Goal: Information Seeking & Learning: Learn about a topic

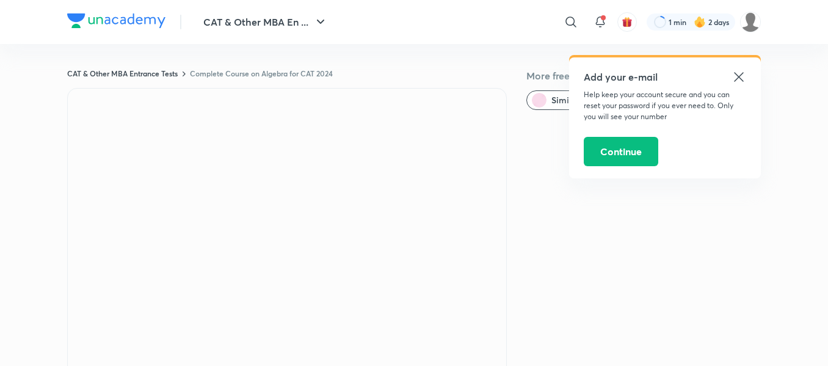
scroll to position [120, 0]
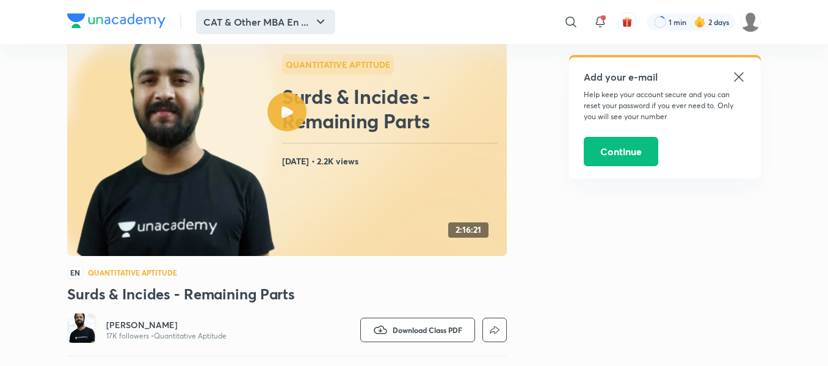
click at [271, 32] on button "CAT & Other MBA En ..." at bounding box center [265, 22] width 139 height 24
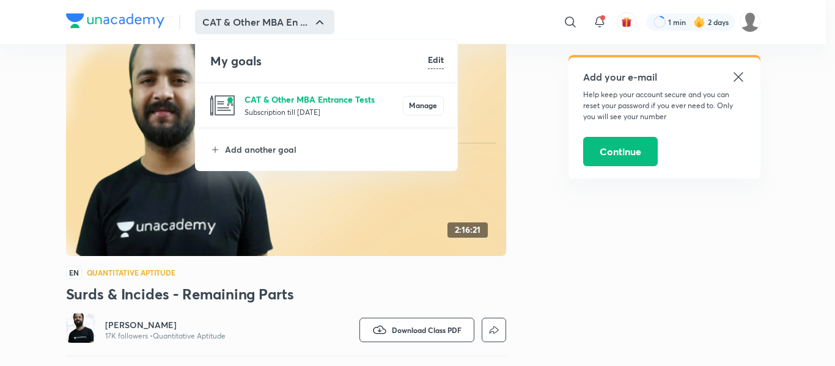
click at [290, 101] on p "CAT & Other MBA Entrance Tests" at bounding box center [323, 99] width 158 height 13
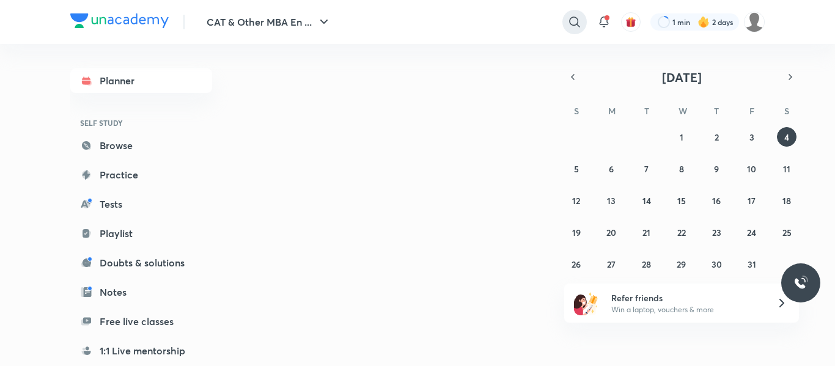
click at [570, 26] on icon at bounding box center [574, 22] width 15 height 15
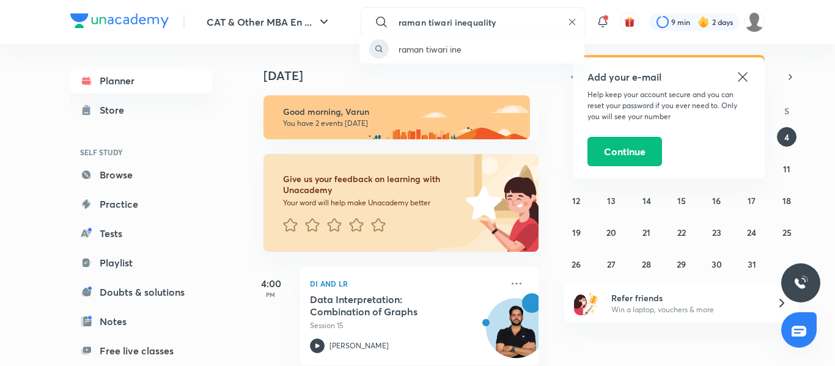
type input "raman tiwari inequality"
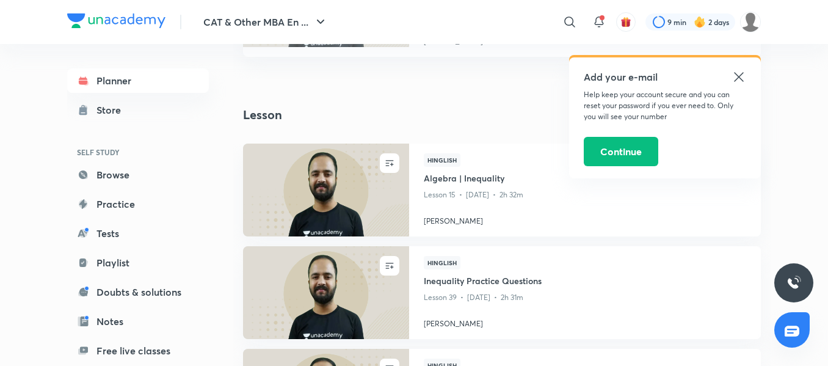
scroll to position [610, 0]
click at [349, 195] on img at bounding box center [325, 189] width 169 height 95
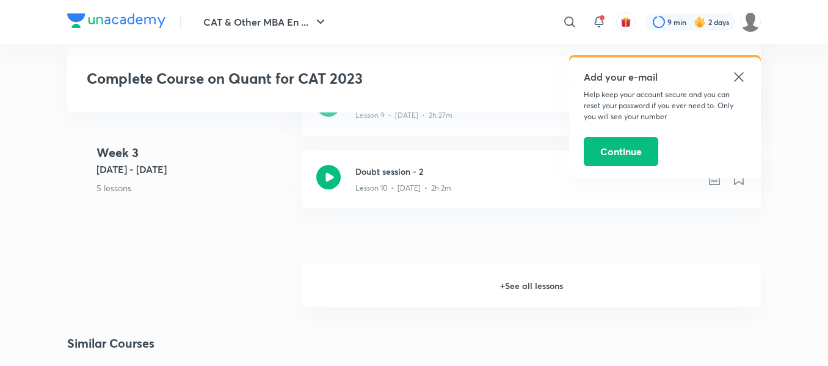
scroll to position [1123, 0]
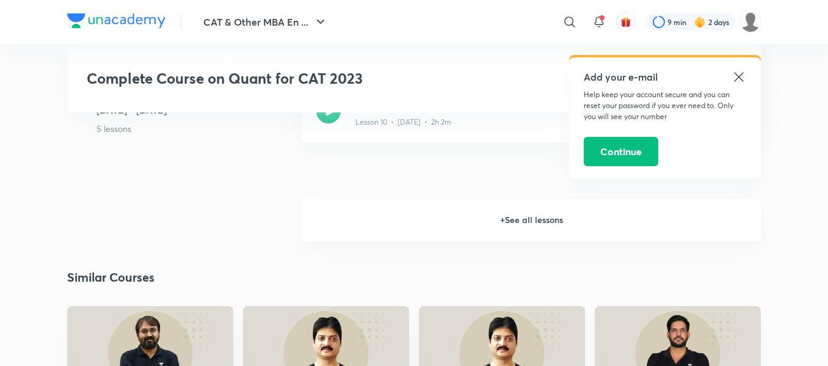
click at [470, 218] on h6 "+ See all lessons" at bounding box center [531, 220] width 459 height 43
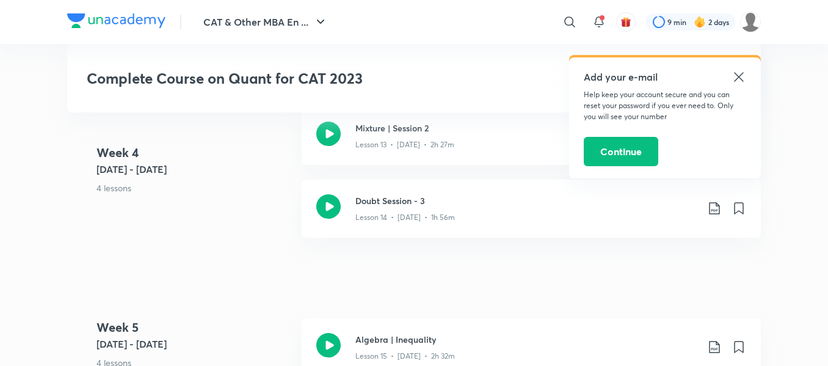
scroll to position [1388, 0]
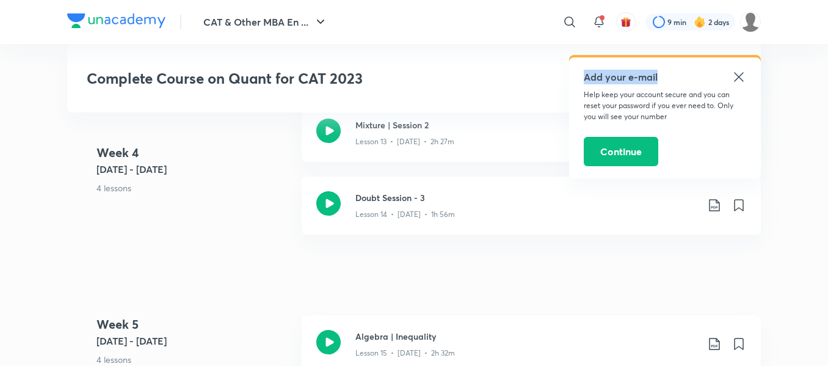
click at [746, 75] on div "Add your e-mail Help keep your account secure and you can reset your password i…" at bounding box center [665, 117] width 192 height 121
click at [746, 75] on icon at bounding box center [739, 77] width 15 height 15
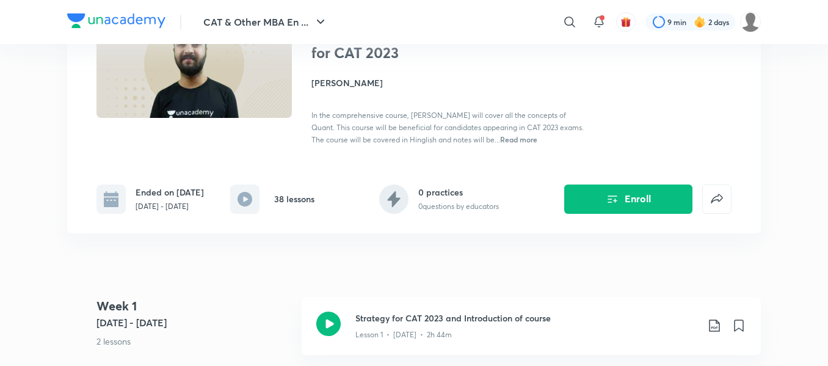
scroll to position [0, 0]
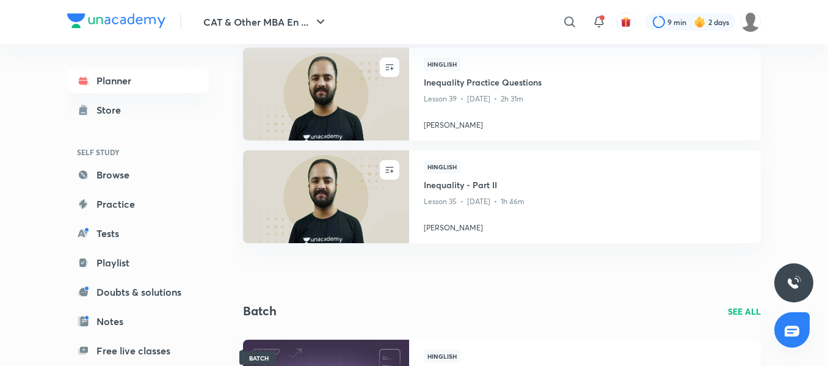
scroll to position [808, 0]
click at [379, 196] on img at bounding box center [325, 195] width 169 height 95
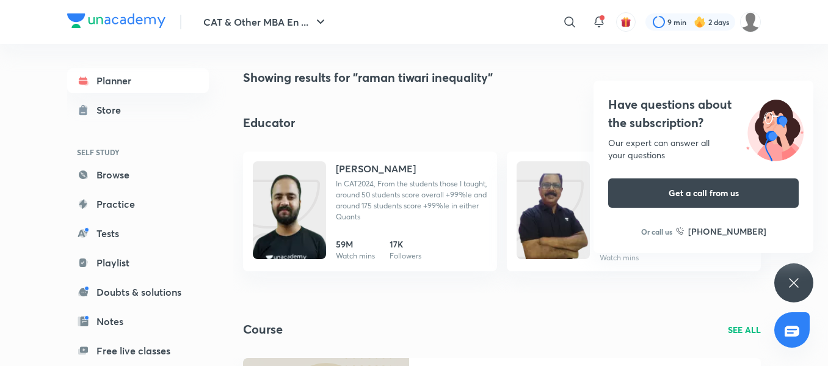
click at [790, 283] on icon at bounding box center [794, 283] width 15 height 15
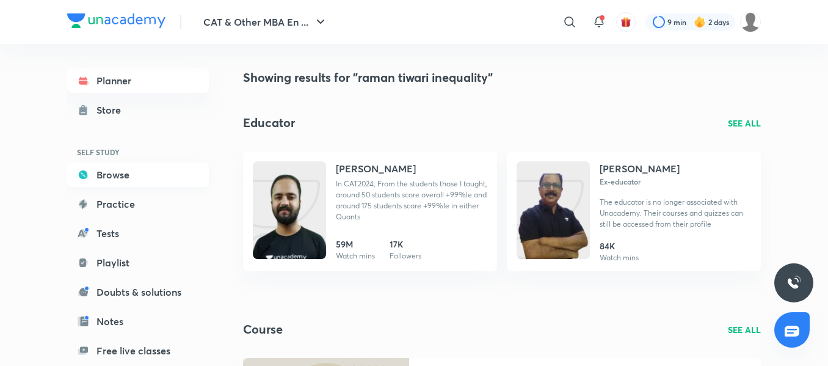
click at [117, 185] on link "Browse" at bounding box center [138, 175] width 142 height 24
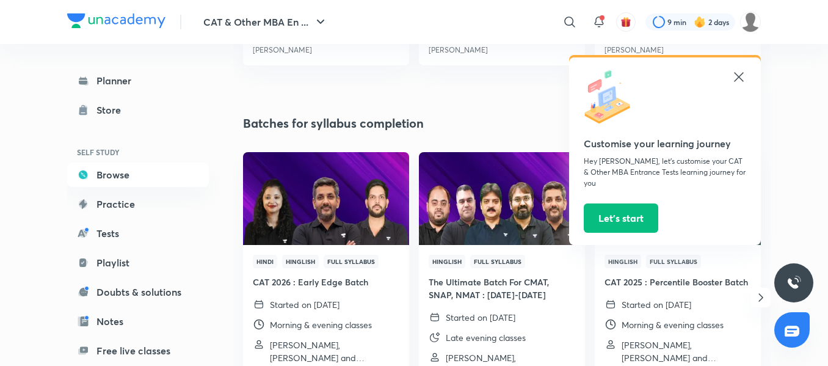
scroll to position [319, 0]
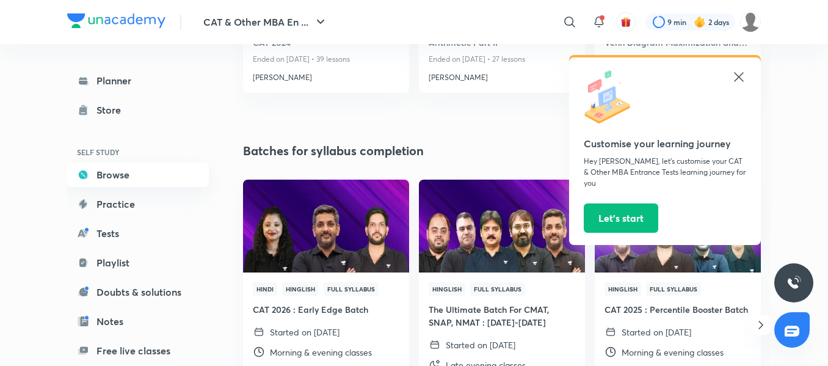
click at [96, 173] on link "Browse" at bounding box center [138, 175] width 142 height 24
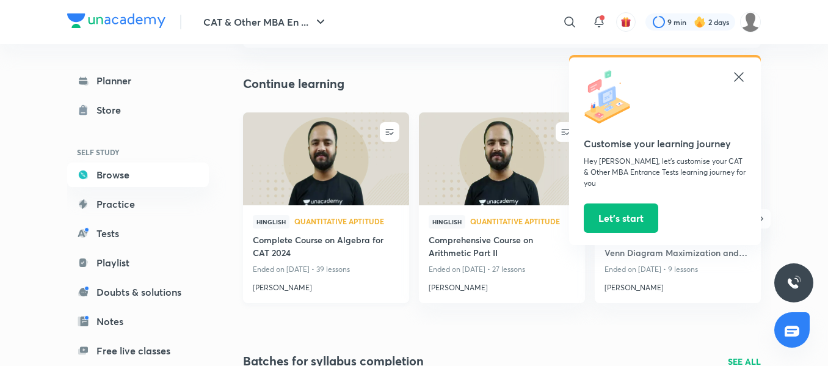
scroll to position [111, 0]
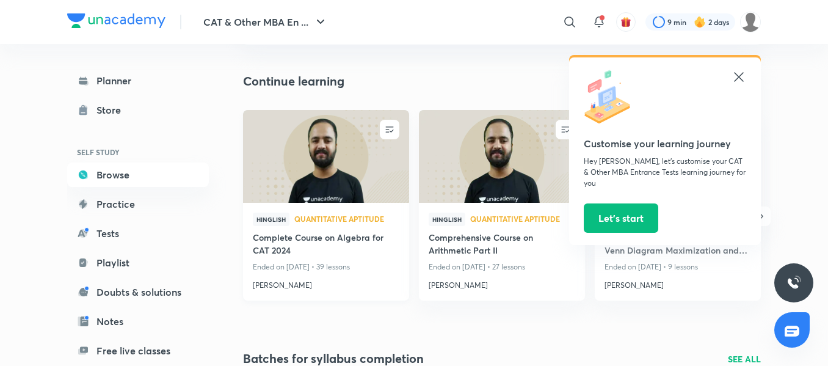
click at [322, 244] on h4 "Complete Course on Algebra for CAT 2024" at bounding box center [326, 245] width 147 height 28
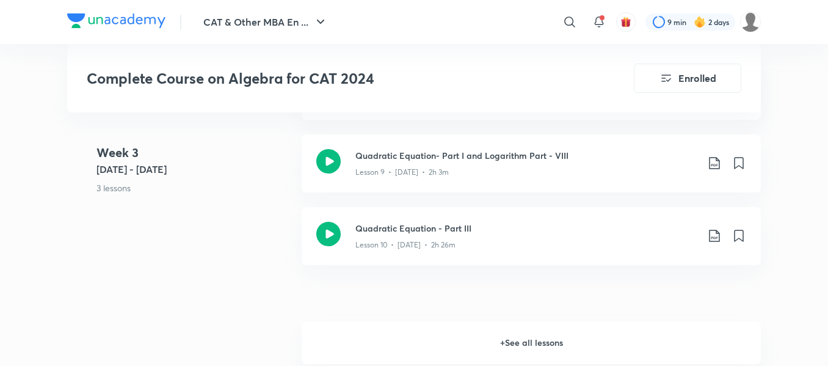
scroll to position [1199, 0]
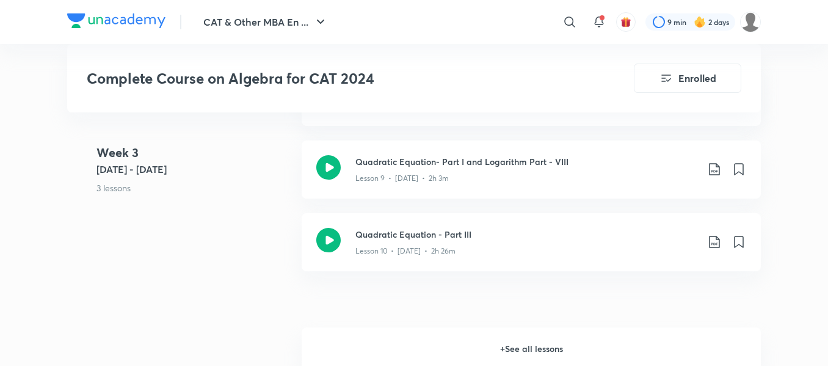
click at [541, 351] on h6 "+ See all lessons" at bounding box center [531, 348] width 459 height 43
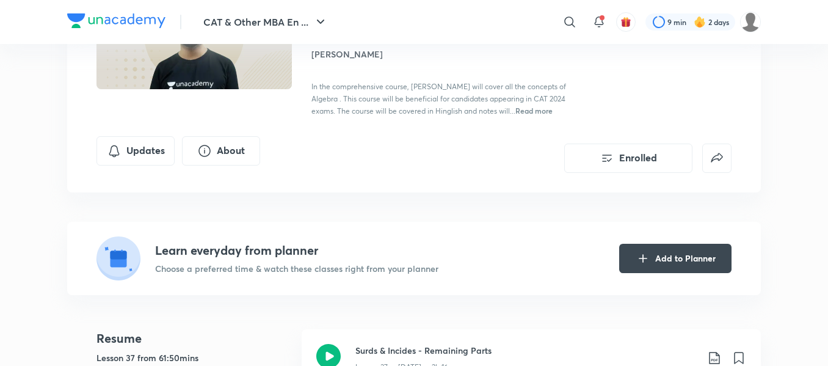
scroll to position [74, 0]
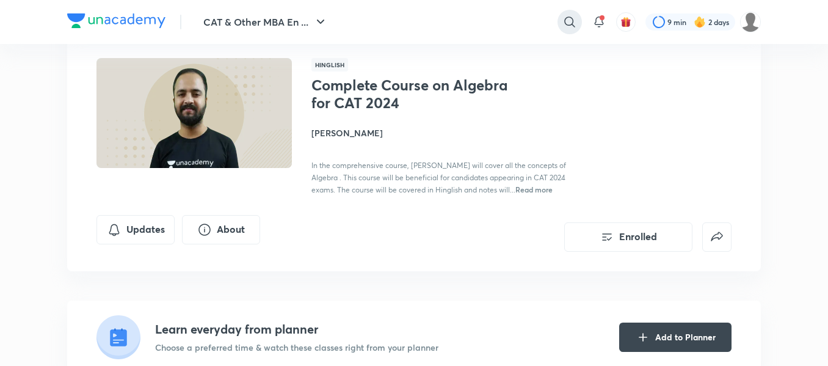
click at [577, 23] on div at bounding box center [570, 22] width 24 height 24
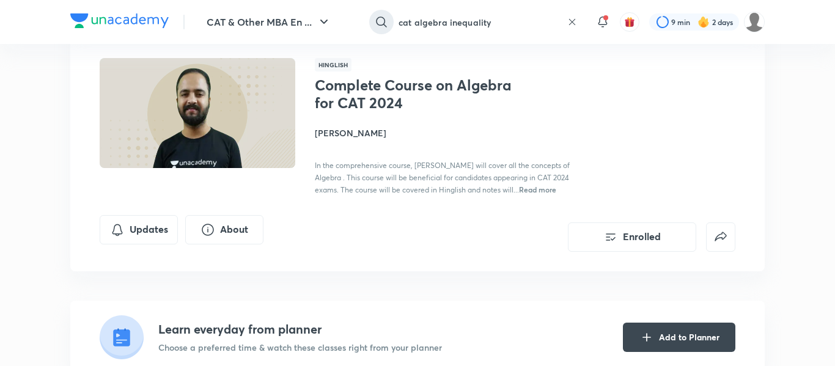
type input "cat algebra inequality"
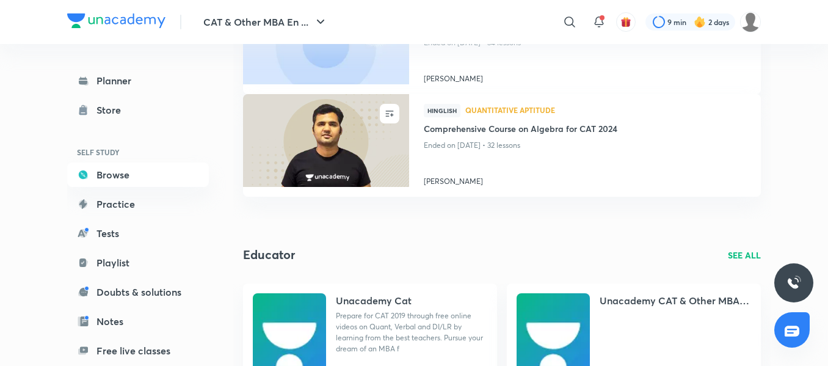
scroll to position [649, 0]
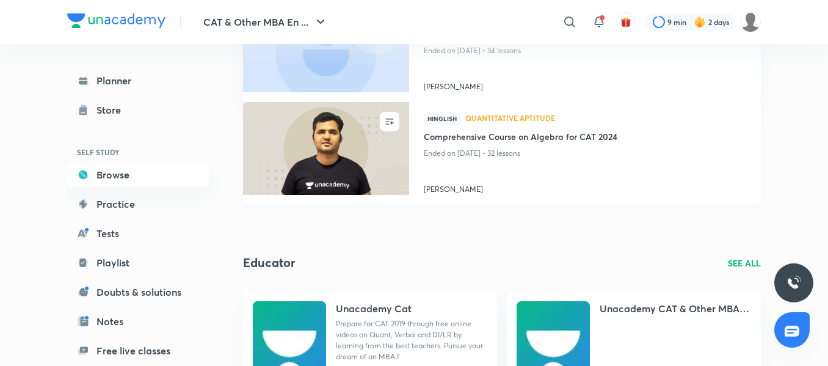
click at [590, 142] on h4 "Comprehensive Course on Algebra for CAT 2024" at bounding box center [585, 137] width 323 height 15
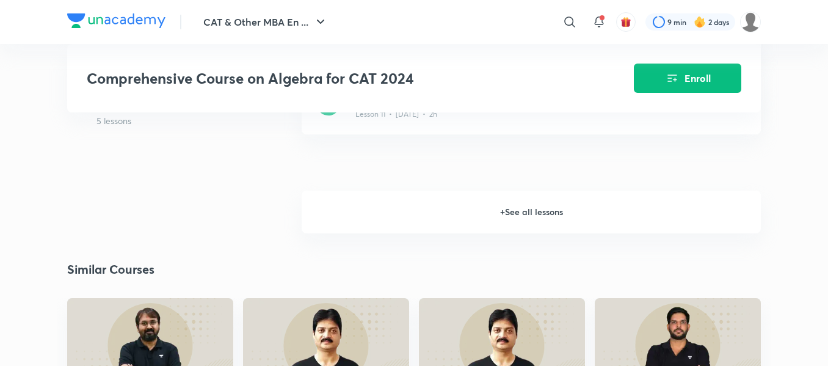
scroll to position [1205, 0]
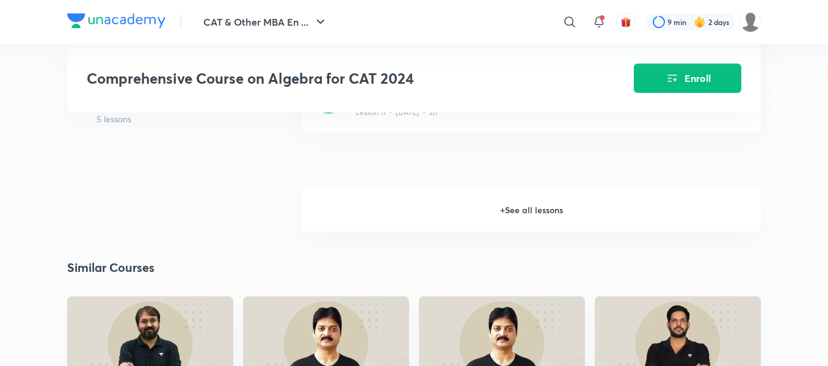
click at [555, 204] on h6 "+ See all lessons" at bounding box center [531, 210] width 459 height 43
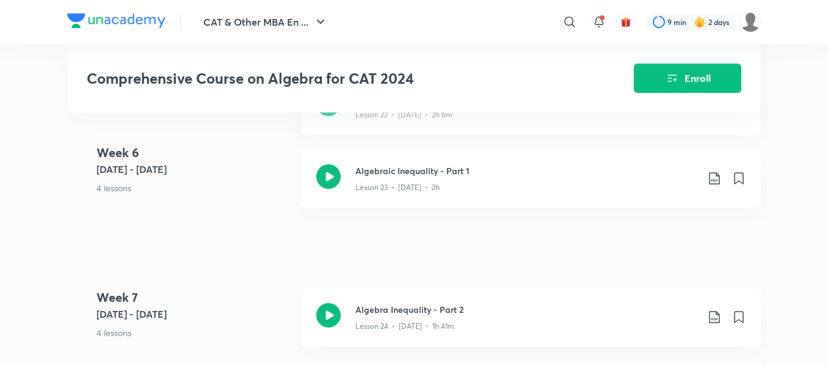
scroll to position [2200, 0]
click at [488, 178] on h3 "Algebraic Inequality - Part 1" at bounding box center [527, 172] width 342 height 13
